Goal: Answer question/provide support

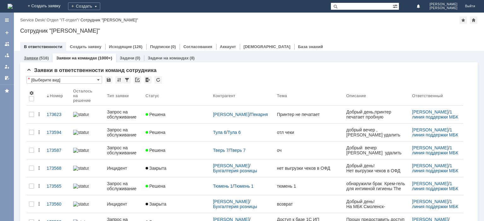
click at [41, 57] on div "(516)" at bounding box center [43, 58] width 9 height 5
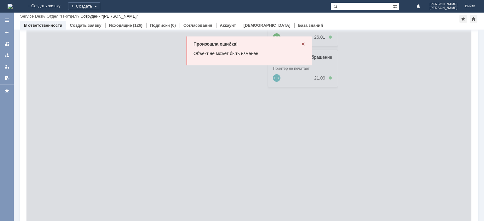
click at [300, 47] on div "Произошла ошибка! Объект не может быть изменён" at bounding box center [249, 51] width 126 height 29
click at [302, 44] on icon at bounding box center [302, 44] width 5 height 5
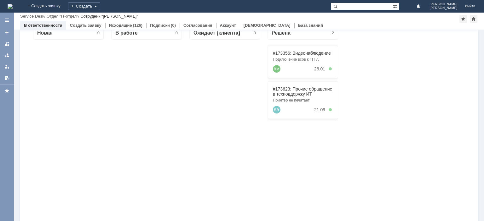
click at [295, 89] on link "#173623: Прочие обращение в техподдержку ИТ" at bounding box center [302, 92] width 59 height 10
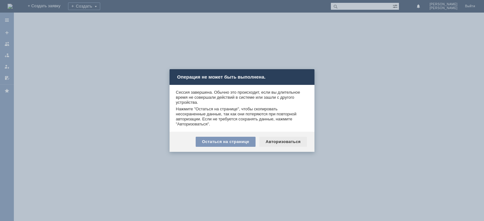
click at [283, 141] on div "Авторизоваться" at bounding box center [283, 142] width 48 height 10
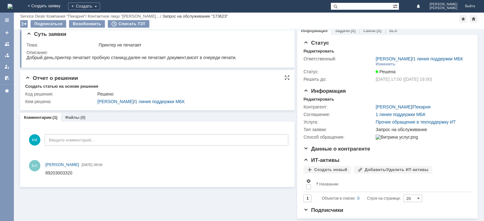
scroll to position [14, 0]
click at [8, 43] on div at bounding box center [6, 44] width 5 height 5
